Goal: Task Accomplishment & Management: Manage account settings

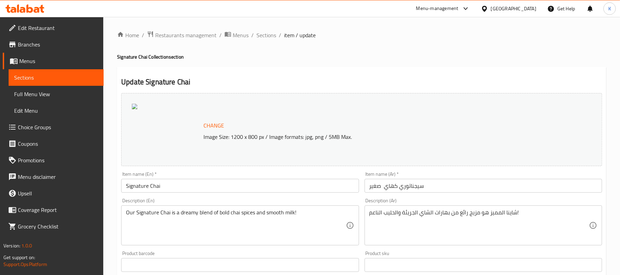
click at [517, 8] on div "[GEOGRAPHIC_DATA]" at bounding box center [513, 9] width 45 height 8
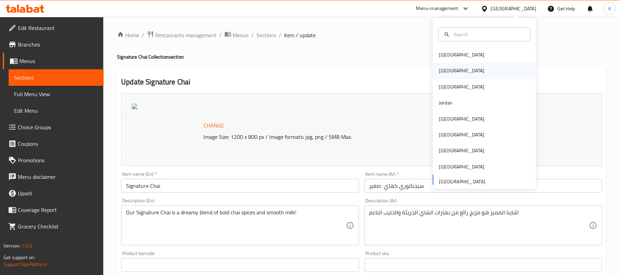
click at [448, 67] on div "[GEOGRAPHIC_DATA]" at bounding box center [461, 71] width 56 height 16
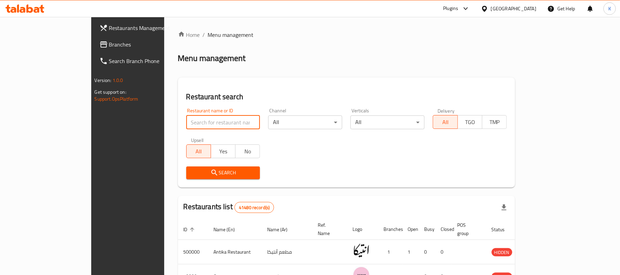
click at [196, 120] on input "search" at bounding box center [223, 122] width 74 height 14
type input "Venus"
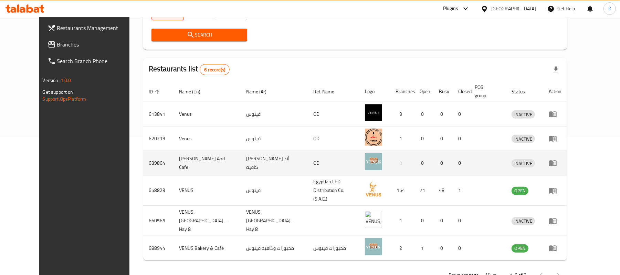
scroll to position [141, 0]
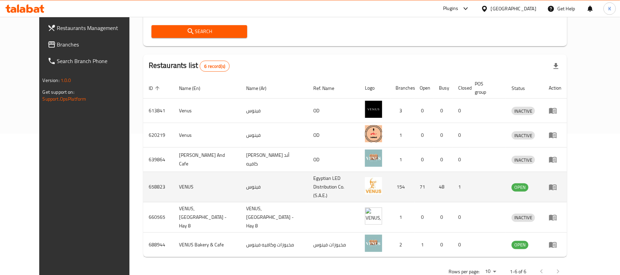
click at [557, 184] on icon "enhanced table" at bounding box center [553, 187] width 8 height 6
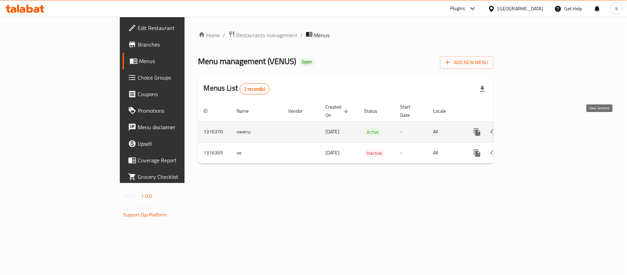
click at [531, 128] on icon "enhanced table" at bounding box center [527, 132] width 8 height 8
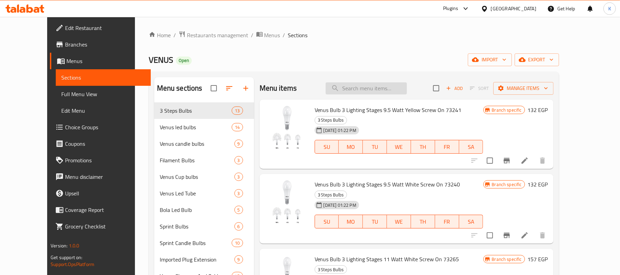
click at [407, 90] on input "search" at bounding box center [366, 88] width 81 height 12
click at [394, 90] on input "search" at bounding box center [366, 88] width 81 height 12
type input "I"
click at [384, 86] on input "search" at bounding box center [366, 88] width 81 height 12
paste input "وصله 2 متر 25 وات أي فون"
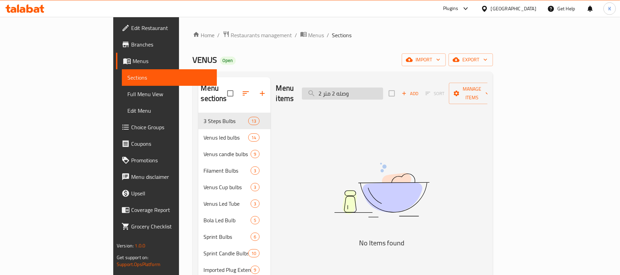
drag, startPoint x: 377, startPoint y: 89, endPoint x: 381, endPoint y: 90, distance: 4.4
click at [381, 90] on input "وصله 2 متر 2" at bounding box center [342, 93] width 81 height 12
type input "وصلة 2 متر 2"
click at [382, 89] on input "وصلة 2 متر 2" at bounding box center [342, 93] width 81 height 12
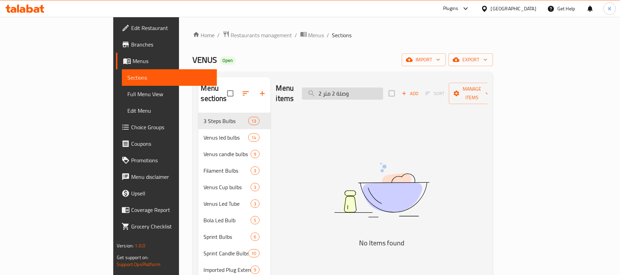
click at [382, 89] on input "وصلة 2 متر 2" at bounding box center [342, 93] width 81 height 12
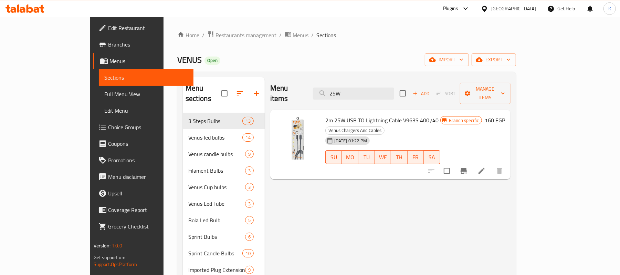
type input "25W"
click at [467, 168] on icon "Branch-specific-item" at bounding box center [464, 171] width 6 height 6
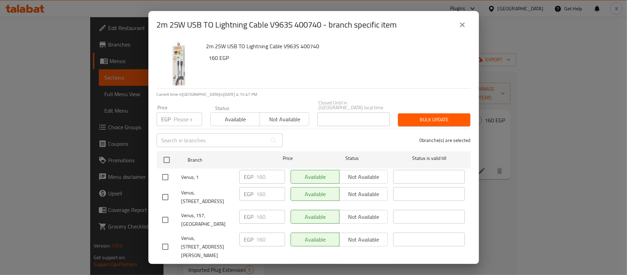
click at [461, 17] on button "close" at bounding box center [462, 25] width 17 height 17
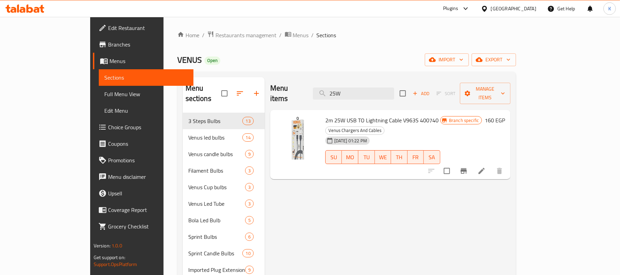
click at [486, 167] on icon at bounding box center [481, 171] width 8 height 8
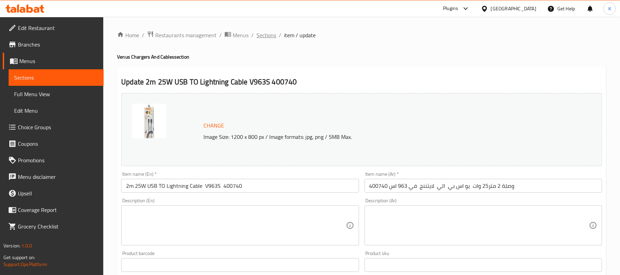
click at [259, 34] on span "Sections" at bounding box center [266, 35] width 20 height 8
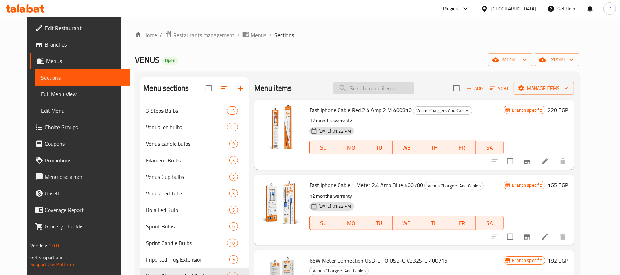
click at [394, 89] on input "search" at bounding box center [373, 88] width 81 height 12
paste input "وصله 2 متر 25 وات أي فون"
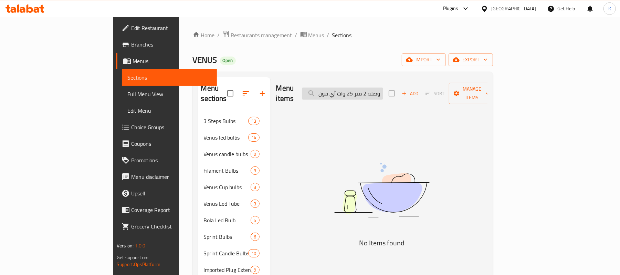
click at [383, 90] on input "وصله 2 متر 25 وات أي فون" at bounding box center [342, 93] width 81 height 12
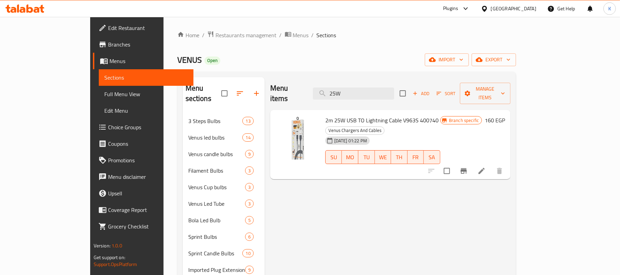
type input "25W"
drag, startPoint x: 311, startPoint y: 108, endPoint x: 326, endPoint y: 112, distance: 15.7
click at [330, 115] on span "2m 25W USB TO Lightning Cable V963S 400740" at bounding box center [381, 120] width 113 height 10
click at [325, 115] on span "2m 25W USB TO Lightning Cable V963S 400740" at bounding box center [381, 120] width 113 height 10
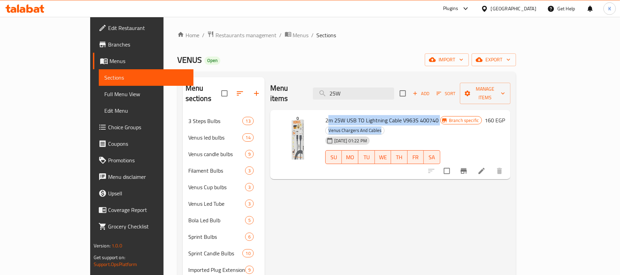
drag, startPoint x: 304, startPoint y: 110, endPoint x: 314, endPoint y: 114, distance: 10.2
click at [323, 114] on div "2m 25W USB TO Lightning Cable V963S 400740 Venus Chargers And Cables [DATE] 01:…" at bounding box center [383, 145] width 120 height 64
click at [325, 115] on span "2m 25W USB TO Lightning Cable V963S 400740" at bounding box center [381, 120] width 113 height 10
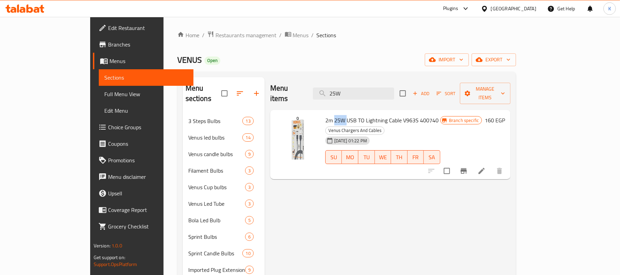
click at [325, 115] on span "2m 25W USB TO Lightning Cable V963S 400740" at bounding box center [381, 120] width 113 height 10
click at [486, 167] on icon at bounding box center [481, 171] width 8 height 8
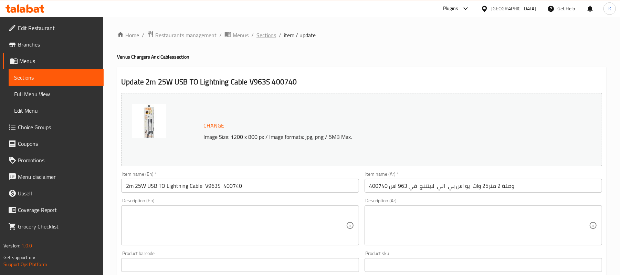
click at [272, 35] on span "Sections" at bounding box center [266, 35] width 20 height 8
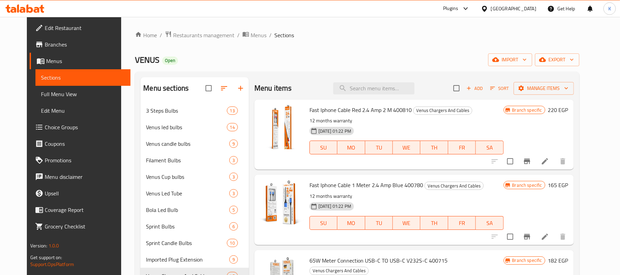
click at [396, 82] on div "Menu items Add Sort Manage items" at bounding box center [413, 88] width 319 height 22
click at [390, 86] on input "search" at bounding box center [373, 88] width 81 height 12
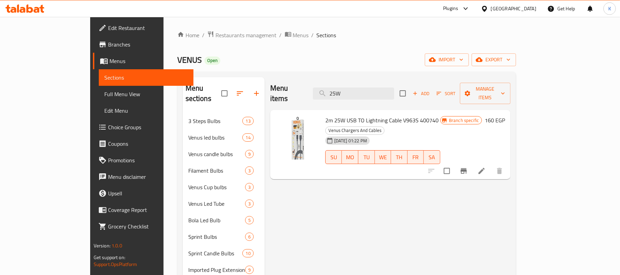
type input "25W"
click at [351, 115] on span "2m 25W USB TO Lightning Cable V963S 400740" at bounding box center [381, 120] width 113 height 10
copy h6 "2m 25W USB TO Lightning Cable V963S 400740"
